Goal: Transaction & Acquisition: Purchase product/service

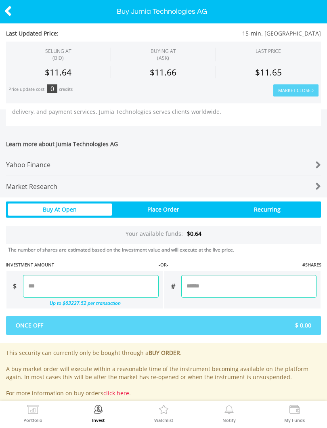
scroll to position [368, 0]
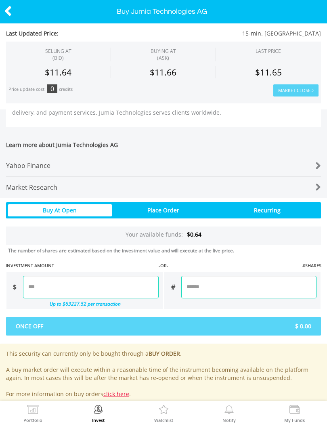
click at [311, 163] on div at bounding box center [308, 165] width 26 height 11
click at [6, 10] on icon at bounding box center [8, 11] width 8 height 16
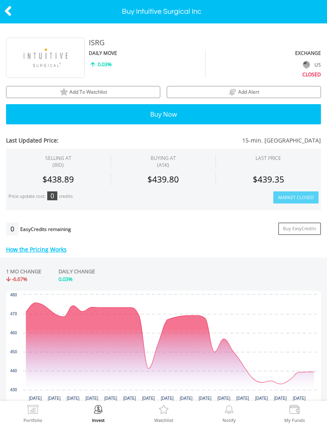
click at [74, 90] on span "Add To Watchlist" at bounding box center [88, 91] width 38 height 7
click at [11, 5] on icon at bounding box center [8, 11] width 8 height 16
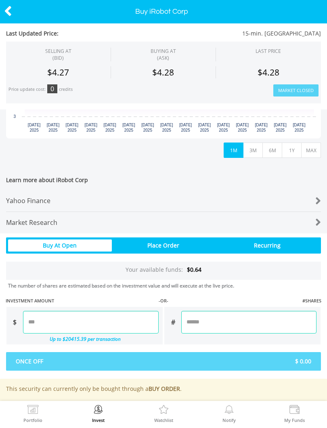
scroll to position [267, 0]
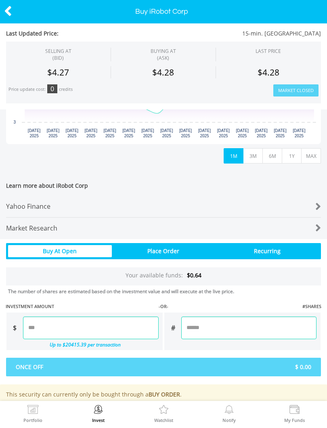
click at [311, 204] on div at bounding box center [308, 206] width 26 height 11
click at [6, 8] on icon at bounding box center [8, 11] width 8 height 16
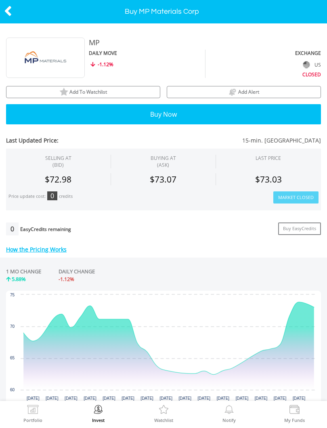
click at [97, 90] on span "Add To Watchlist" at bounding box center [88, 91] width 38 height 7
click at [7, 11] on icon at bounding box center [8, 11] width 8 height 16
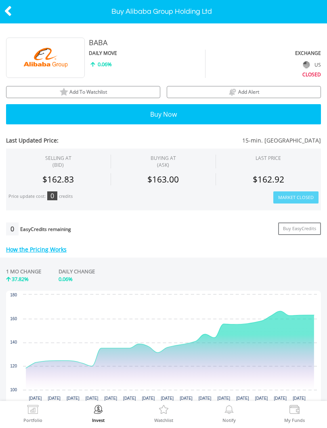
click at [97, 90] on span "Add To Watchlist" at bounding box center [88, 91] width 38 height 7
